Goal: Task Accomplishment & Management: Use online tool/utility

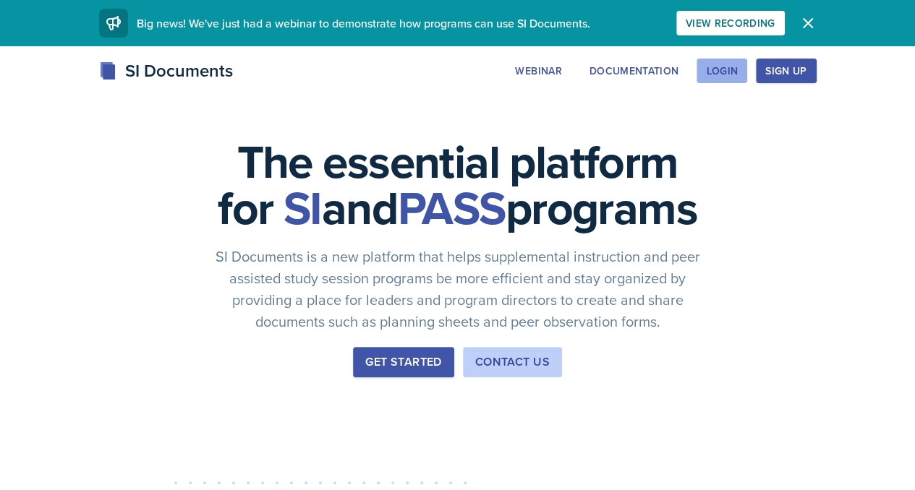
click at [738, 69] on div "Login" at bounding box center [722, 71] width 32 height 12
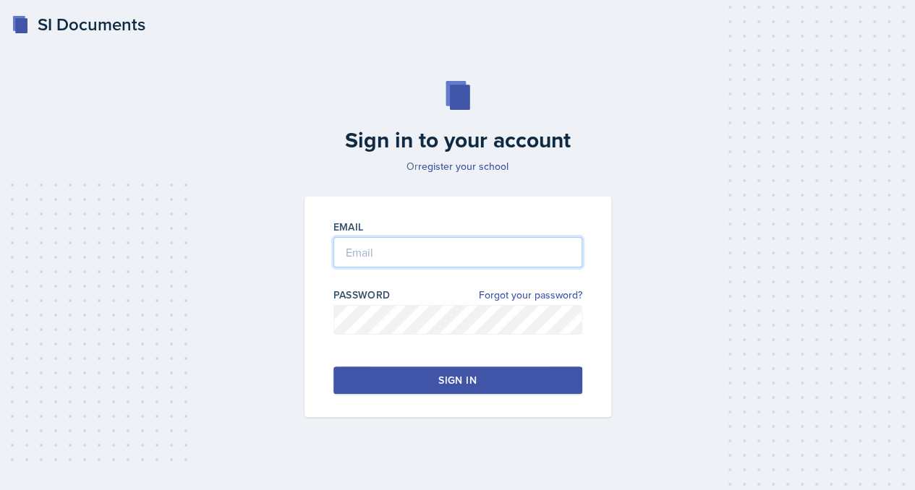
click at [388, 259] on input "email" at bounding box center [457, 252] width 249 height 30
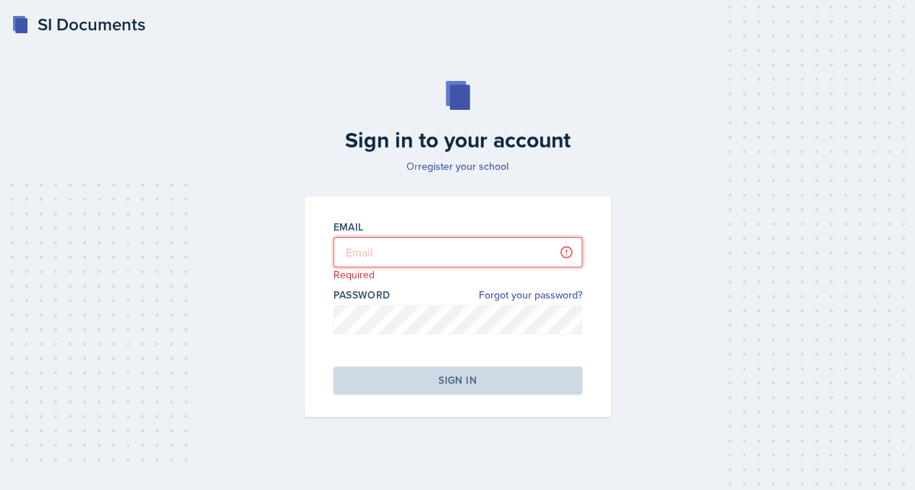
type input "[EMAIL_ADDRESS][DOMAIN_NAME]"
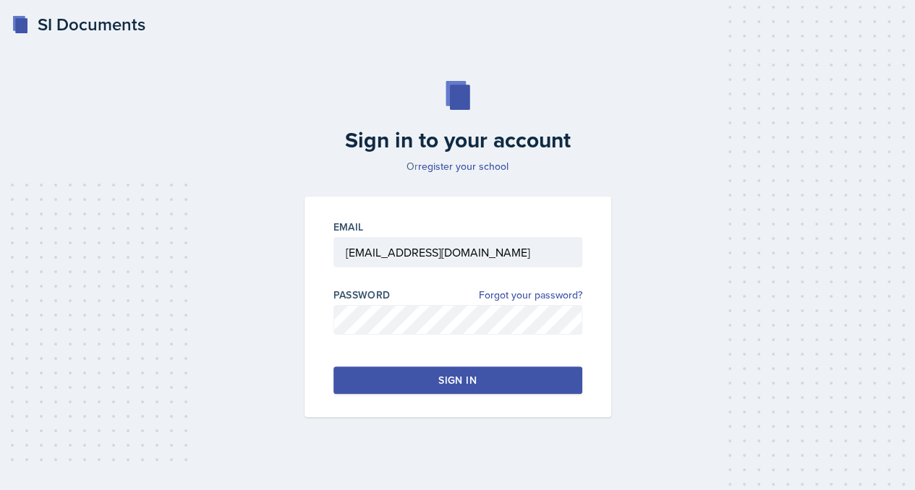
click at [447, 385] on div "Sign in" at bounding box center [457, 380] width 38 height 14
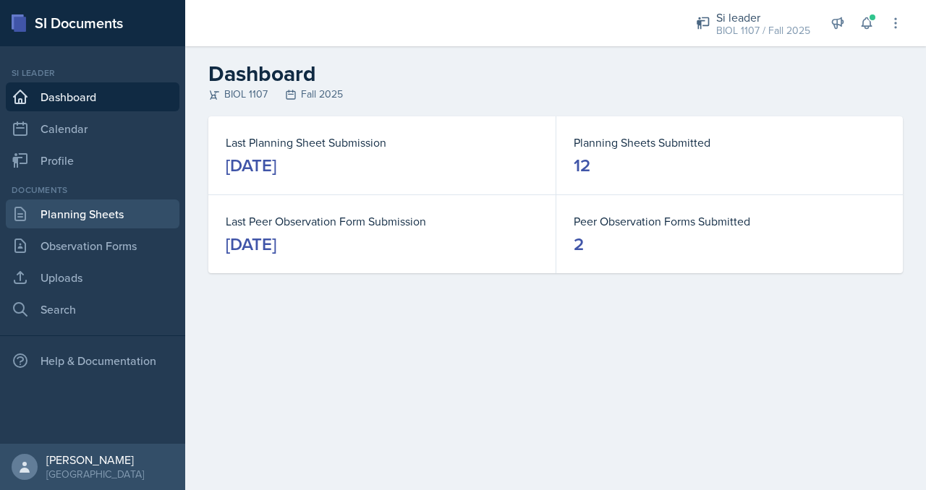
click at [84, 220] on link "Planning Sheets" at bounding box center [93, 214] width 174 height 29
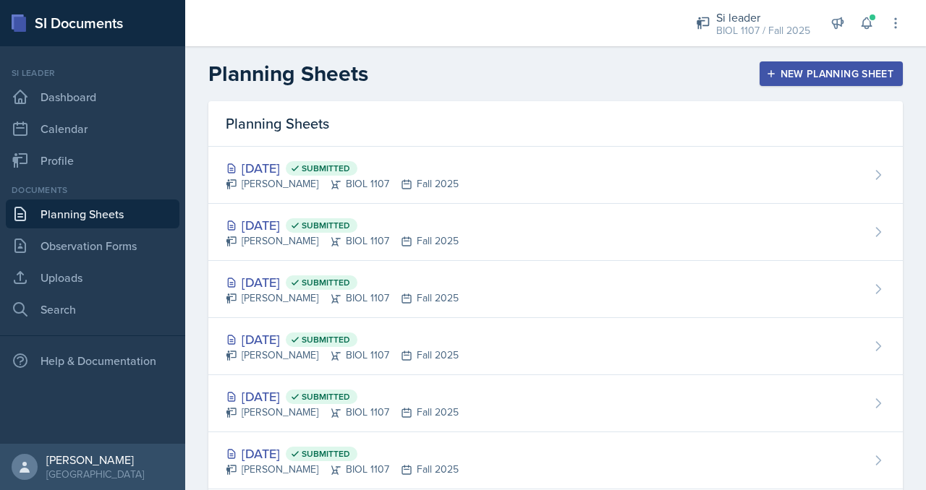
click at [610, 61] on div "Planning Sheets New Planning Sheet" at bounding box center [555, 74] width 741 height 26
